Goal: Find specific page/section: Find specific page/section

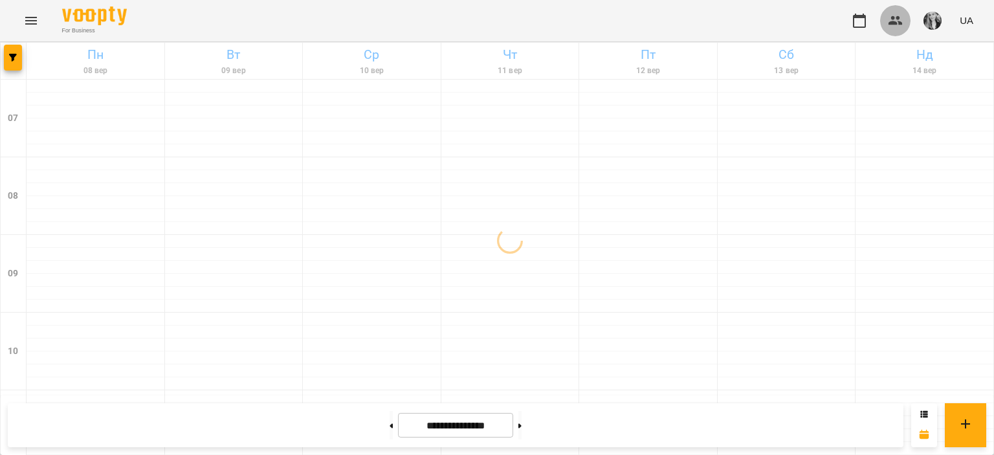
click at [892, 16] on icon "button" at bounding box center [896, 21] width 16 height 16
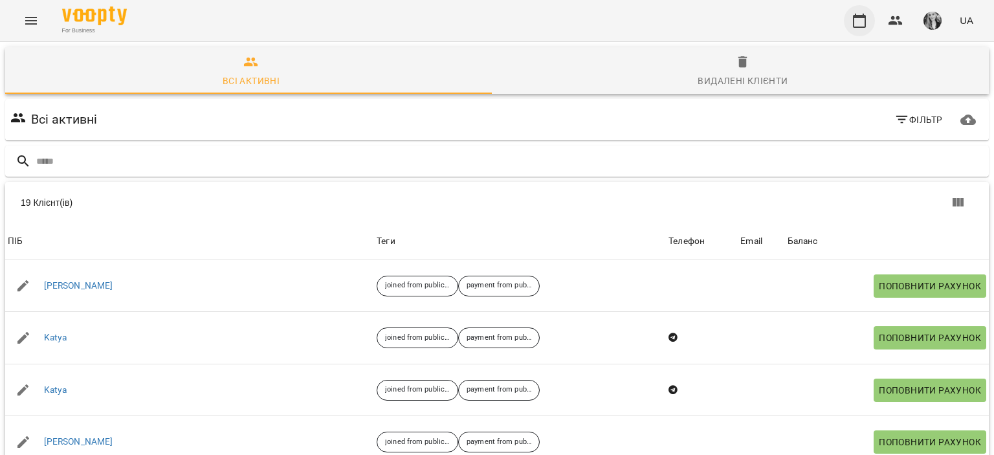
click at [858, 17] on icon "button" at bounding box center [859, 21] width 13 height 14
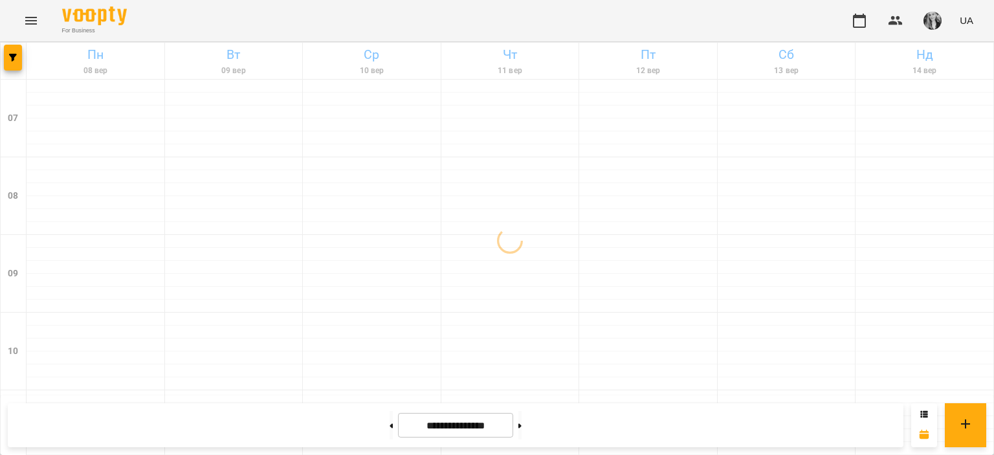
click at [936, 14] on img "button" at bounding box center [933, 21] width 18 height 18
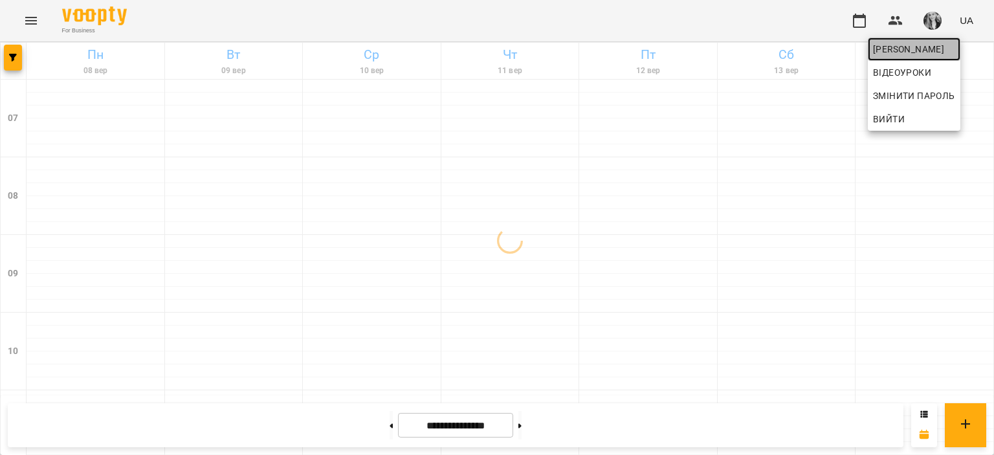
click at [904, 55] on span "[PERSON_NAME]" at bounding box center [914, 49] width 82 height 16
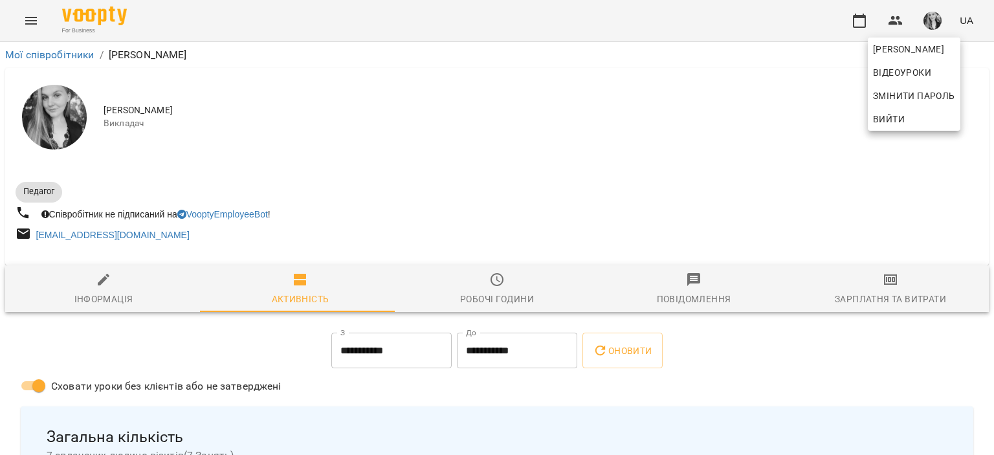
click at [849, 184] on div at bounding box center [497, 227] width 994 height 455
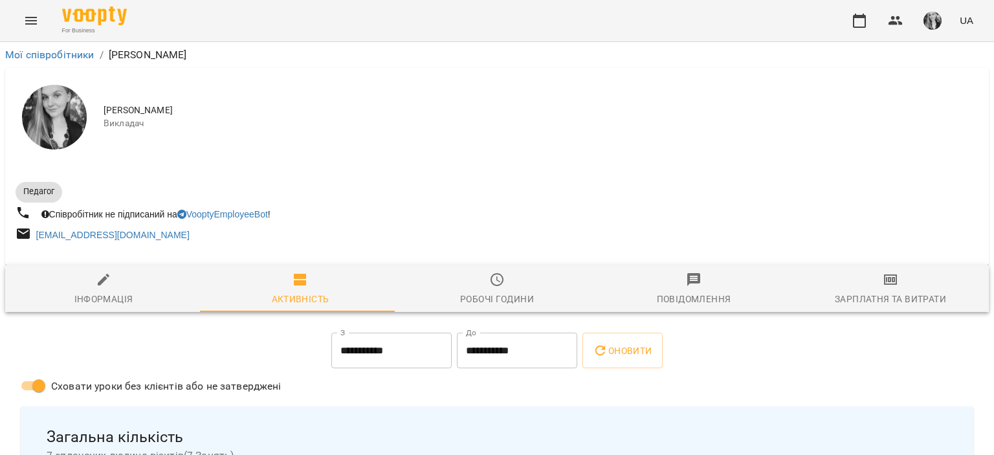
click at [888, 295] on div "Зарплатня та Витрати" at bounding box center [890, 299] width 111 height 16
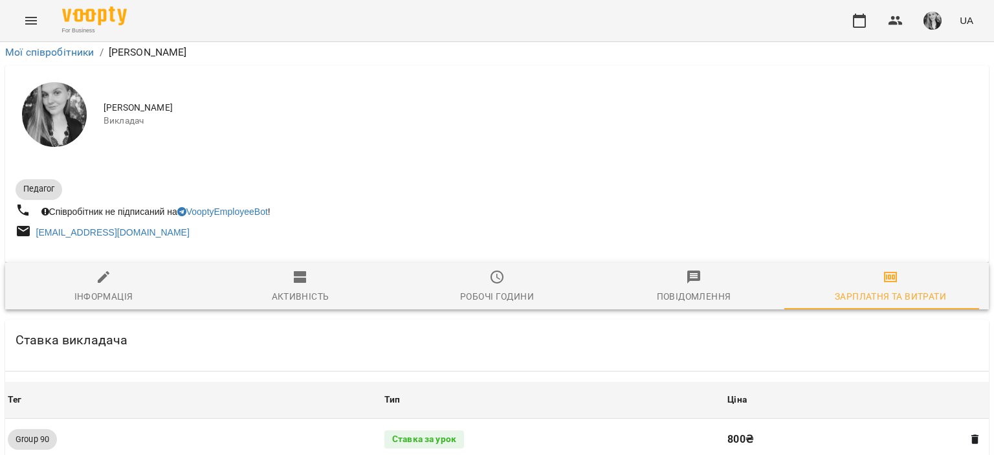
scroll to position [1100, 0]
